Goal: Use online tool/utility: Utilize a website feature to perform a specific function

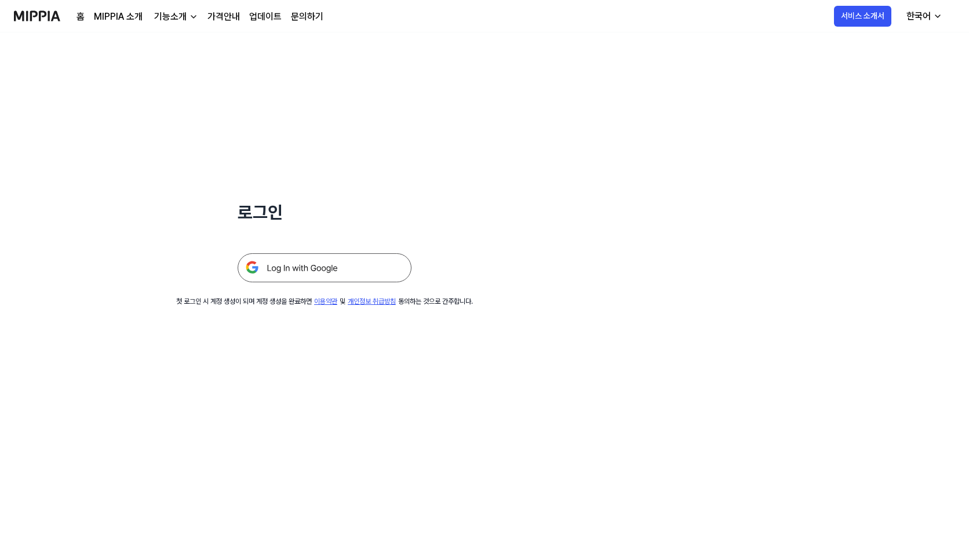
click at [344, 265] on img at bounding box center [325, 267] width 174 height 29
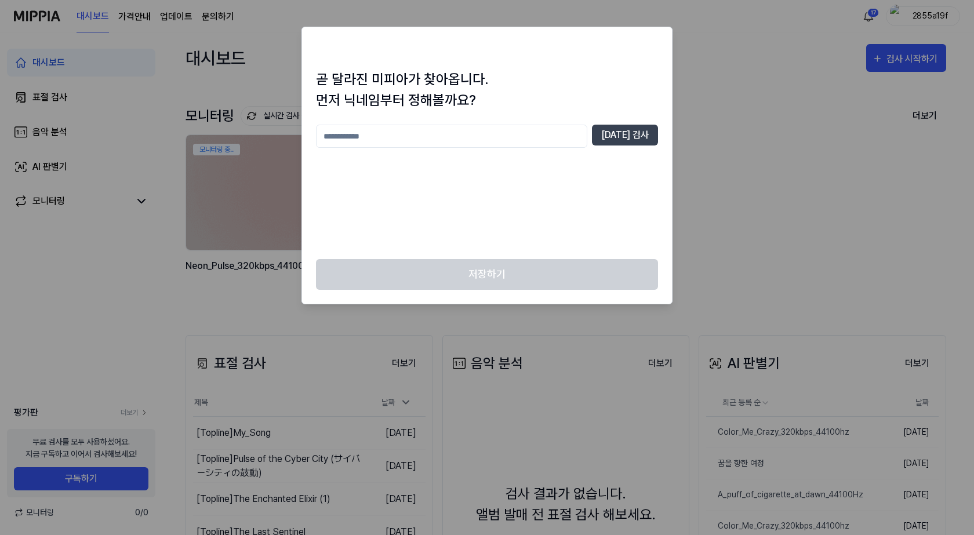
click at [656, 42] on div at bounding box center [651, 48] width 14 height 14
drag, startPoint x: 415, startPoint y: 128, endPoint x: 419, endPoint y: 144, distance: 16.6
click at [415, 128] on input "text" at bounding box center [451, 136] width 271 height 23
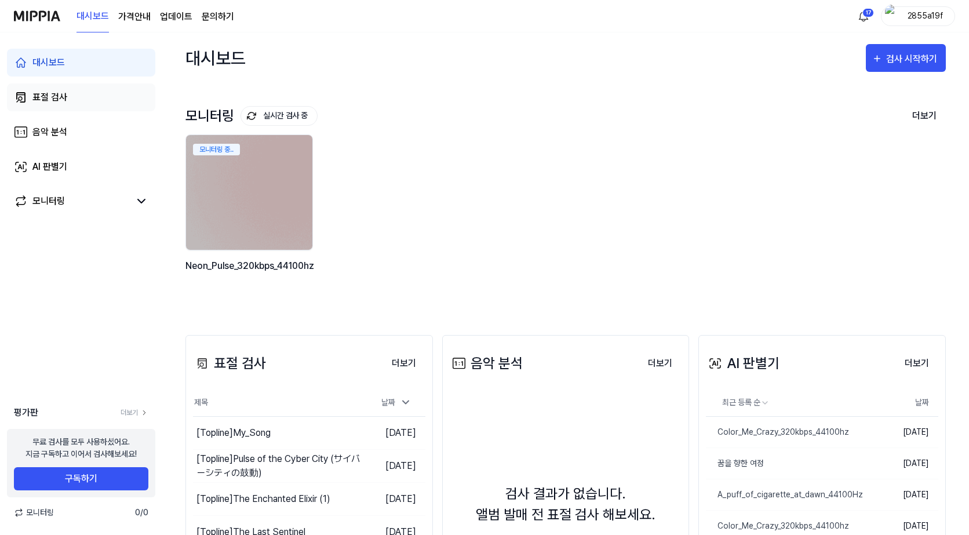
click at [71, 93] on link "표절 검사" at bounding box center [81, 97] width 148 height 28
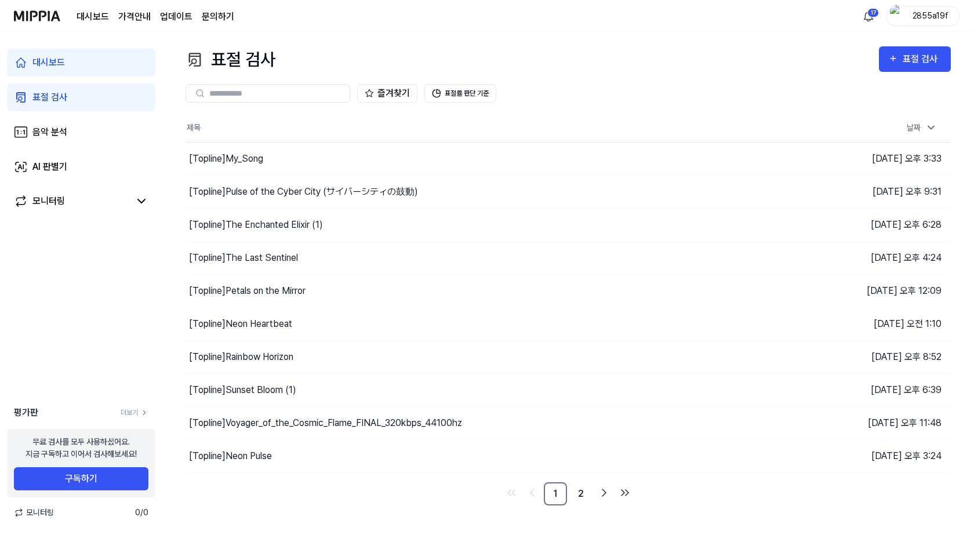
click at [78, 55] on link "대시보드" at bounding box center [81, 63] width 148 height 28
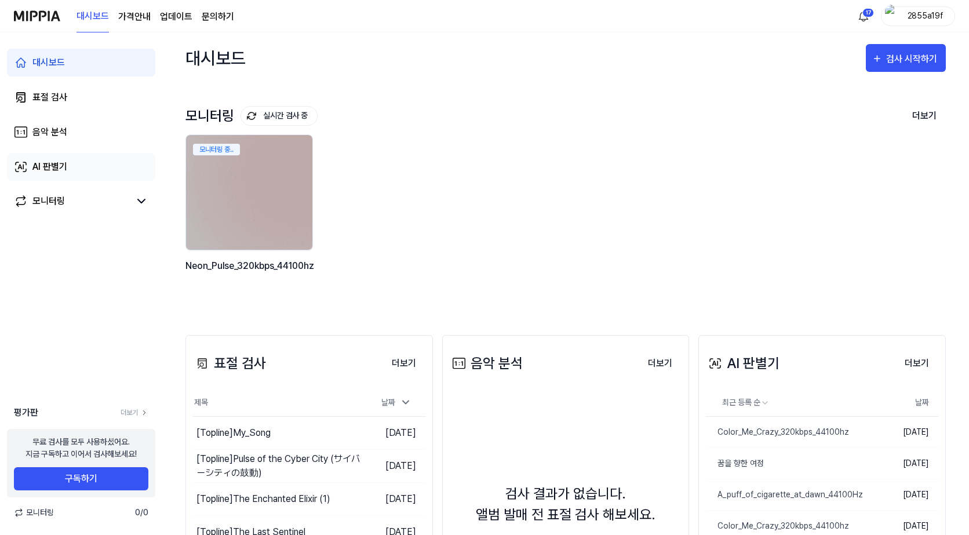
click at [81, 164] on link "AI 판별기" at bounding box center [81, 167] width 148 height 28
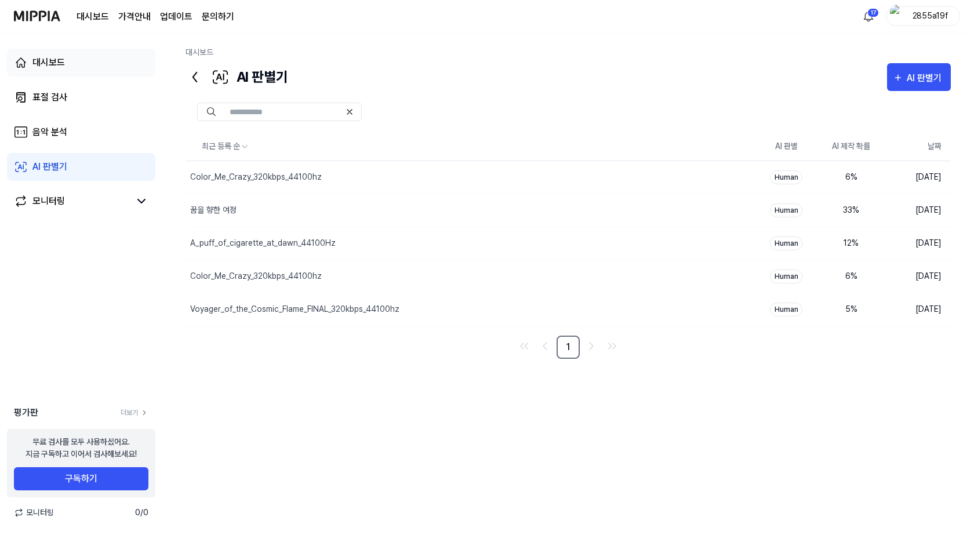
click at [71, 70] on link "대시보드" at bounding box center [81, 63] width 148 height 28
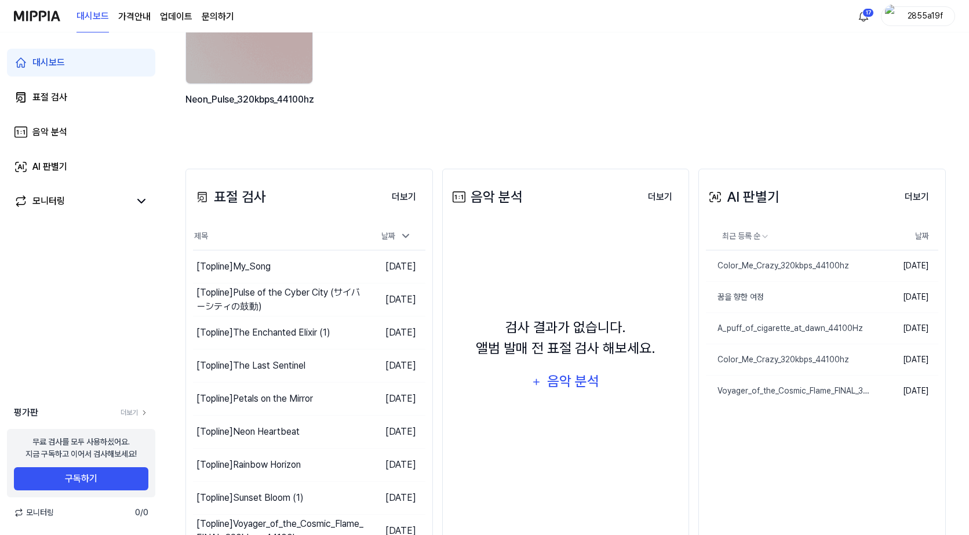
scroll to position [217, 0]
